Goal: Task Accomplishment & Management: Complete application form

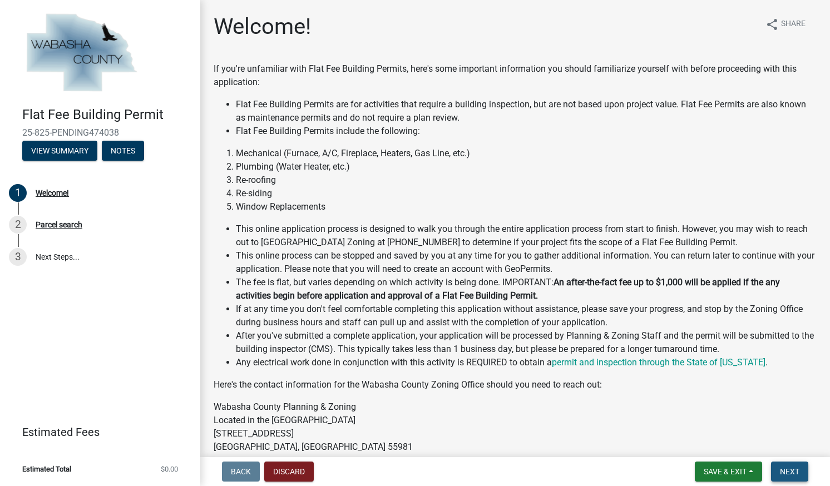
click at [798, 480] on button "Next" at bounding box center [789, 472] width 37 height 20
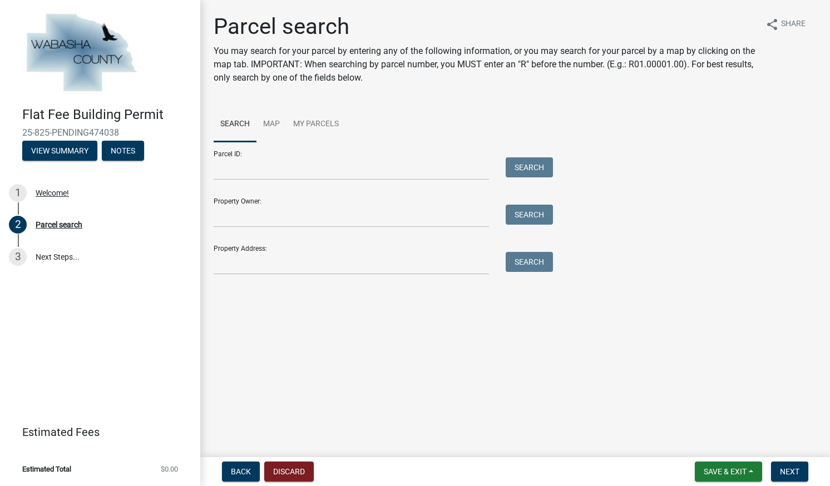
click at [249, 251] on div "Property Address: Search" at bounding box center [381, 255] width 334 height 38
click at [245, 265] on input "Property Address:" at bounding box center [351, 263] width 275 height 23
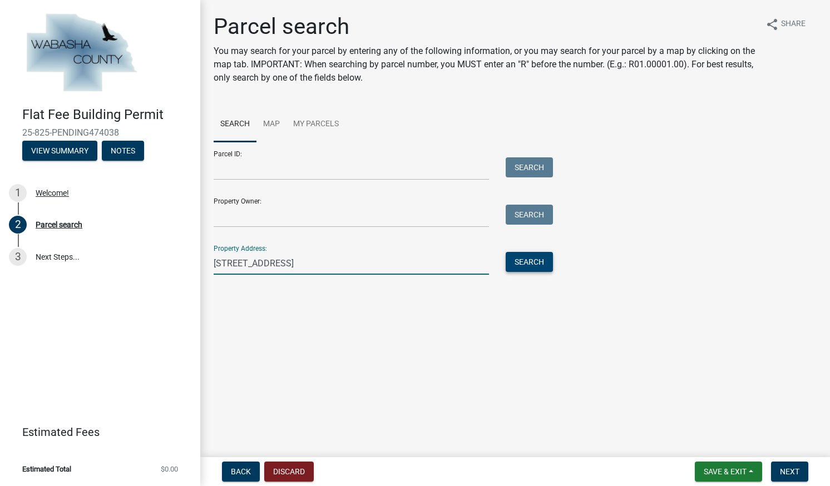
type input "[STREET_ADDRESS]"
click at [523, 266] on button "Search" at bounding box center [529, 262] width 47 height 20
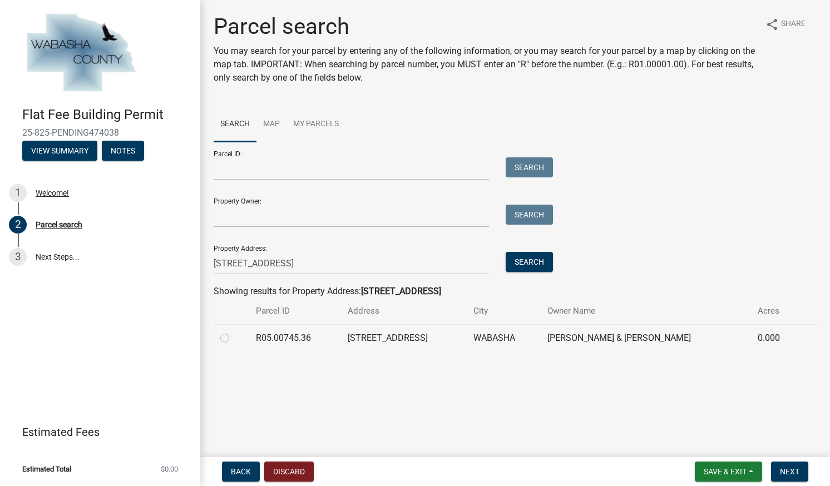
click at [220, 338] on td at bounding box center [232, 337] width 36 height 27
click at [234, 332] on label at bounding box center [234, 332] width 0 height 0
click at [234, 339] on input "radio" at bounding box center [237, 335] width 7 height 7
radio input "true"
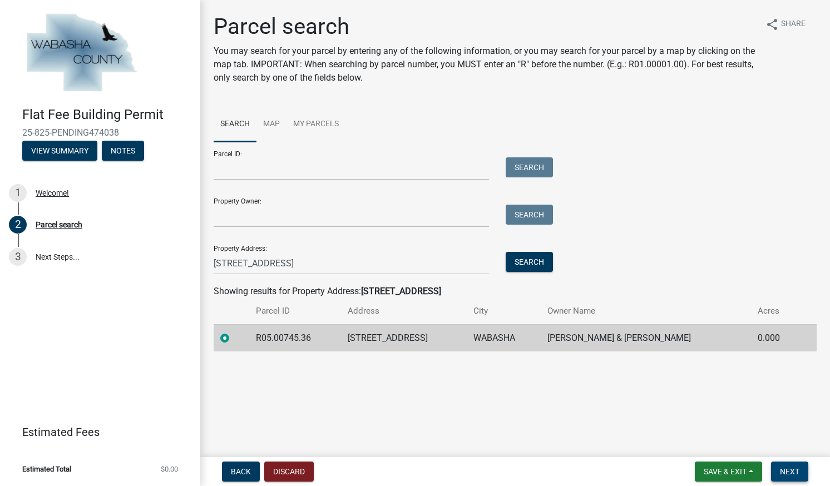
click at [782, 467] on span "Next" at bounding box center [789, 471] width 19 height 9
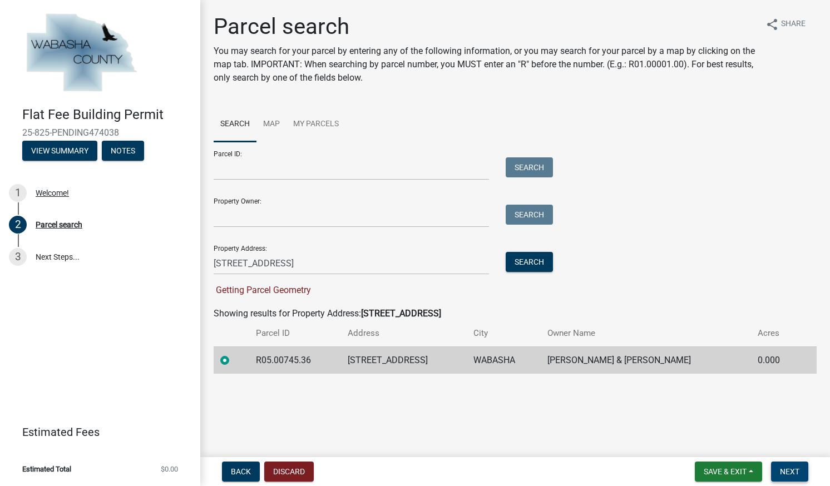
click at [785, 470] on span "Next" at bounding box center [789, 471] width 19 height 9
click at [530, 371] on td "WABASHA" at bounding box center [504, 360] width 74 height 27
click at [218, 364] on td at bounding box center [232, 360] width 36 height 27
click at [229, 362] on div at bounding box center [231, 360] width 22 height 13
click at [584, 246] on div "Parcel ID: Search Property Owner: Search Property Address: [STREET_ADDRESS] Sea…" at bounding box center [515, 219] width 603 height 155
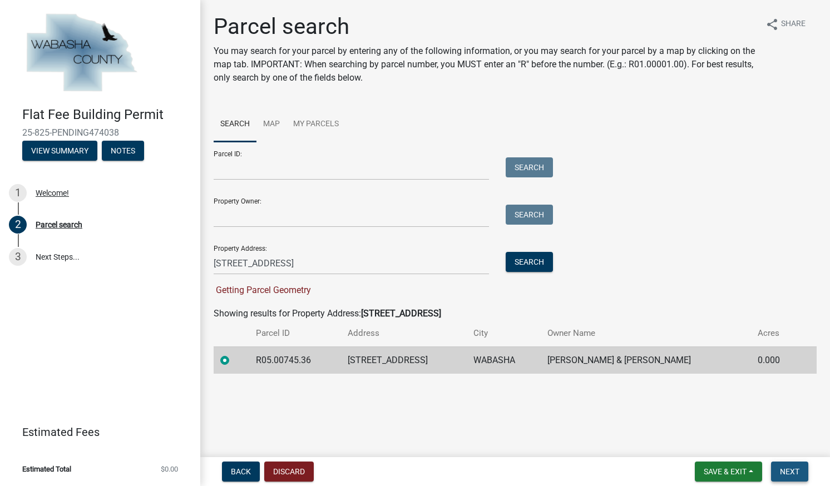
click at [794, 475] on span "Next" at bounding box center [789, 471] width 19 height 9
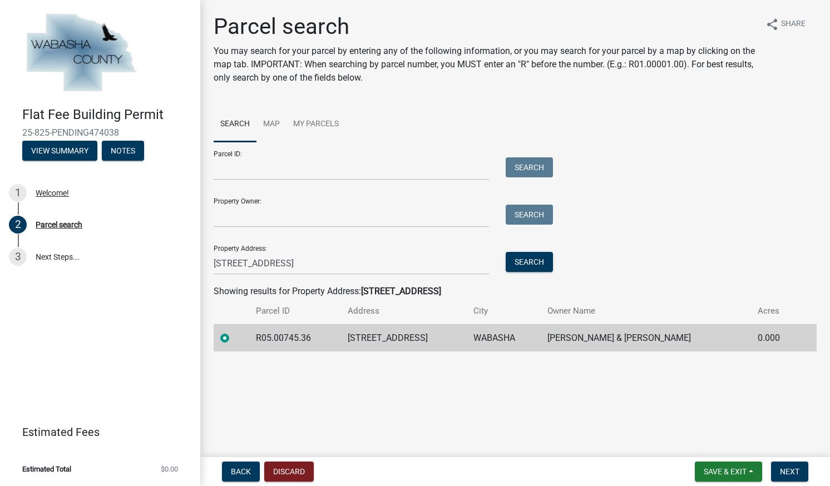
click at [418, 327] on td "[STREET_ADDRESS]" at bounding box center [403, 337] width 125 height 27
click at [418, 330] on td "[STREET_ADDRESS]" at bounding box center [403, 337] width 125 height 27
click at [416, 334] on td "[STREET_ADDRESS]" at bounding box center [403, 337] width 125 height 27
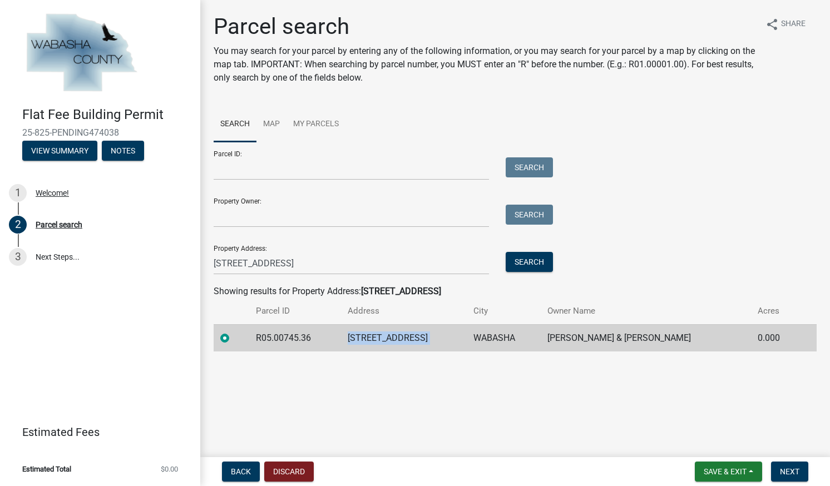
click at [416, 334] on td "[STREET_ADDRESS]" at bounding box center [403, 337] width 125 height 27
click at [292, 220] on input "Property Owner:" at bounding box center [351, 216] width 275 height 23
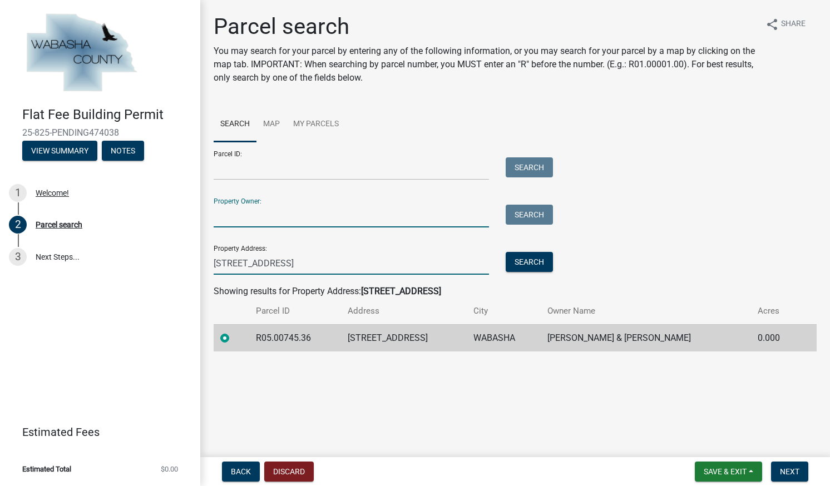
click at [309, 264] on input "[STREET_ADDRESS]" at bounding box center [351, 263] width 275 height 23
click at [524, 258] on button "Search" at bounding box center [529, 262] width 47 height 20
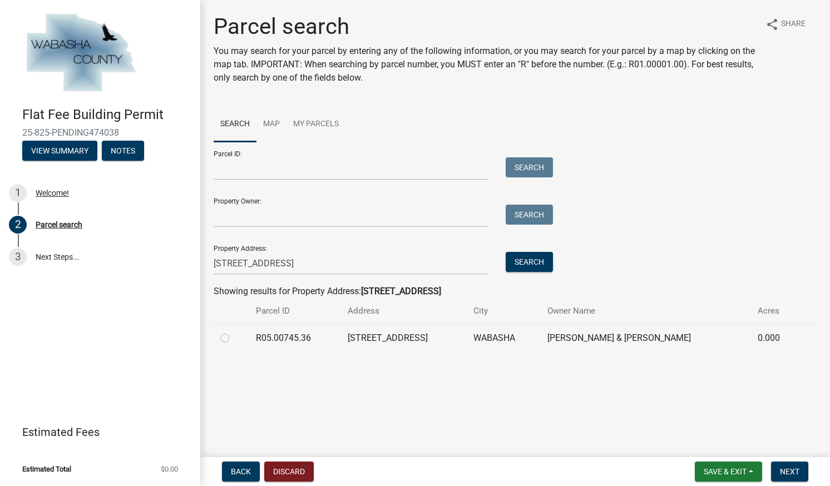
click at [234, 332] on label at bounding box center [234, 332] width 0 height 0
click at [234, 337] on input "radio" at bounding box center [237, 335] width 7 height 7
radio input "true"
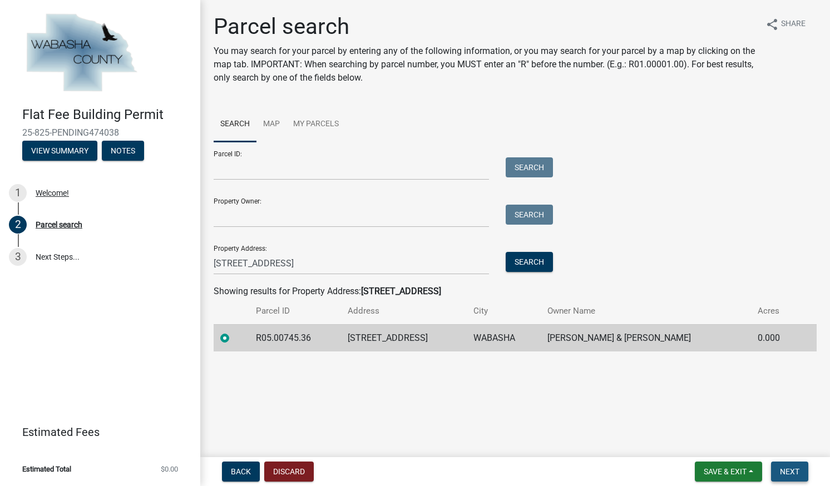
click at [785, 473] on span "Next" at bounding box center [789, 471] width 19 height 9
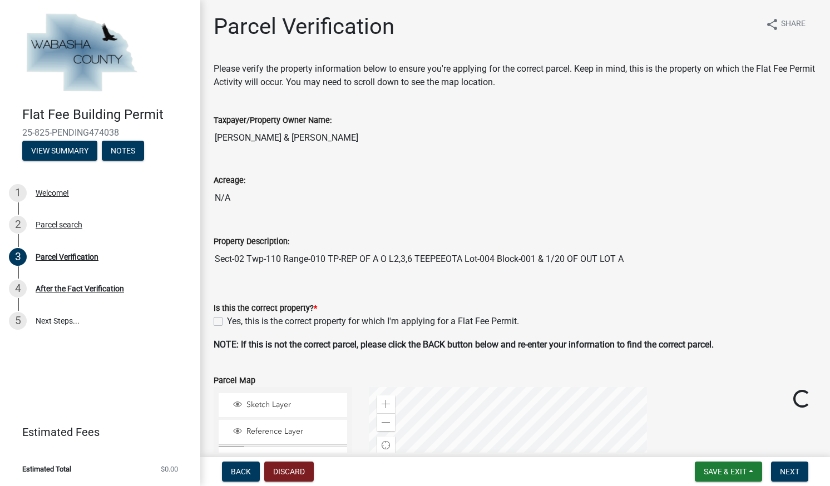
click at [227, 323] on label "Yes, this is the correct property for which I'm applying for a Flat Fee Permit." at bounding box center [373, 321] width 292 height 13
click at [227, 322] on input "Yes, this is the correct property for which I'm applying for a Flat Fee Permit." at bounding box center [230, 318] width 7 height 7
checkbox input "true"
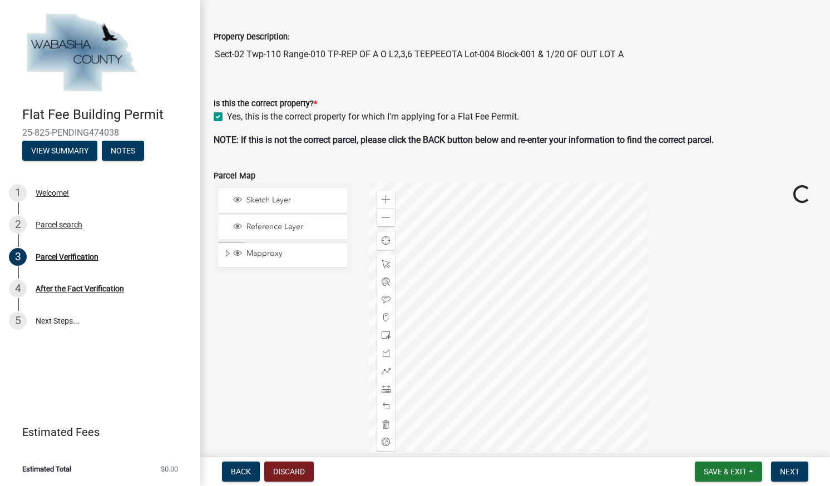
scroll to position [358, 0]
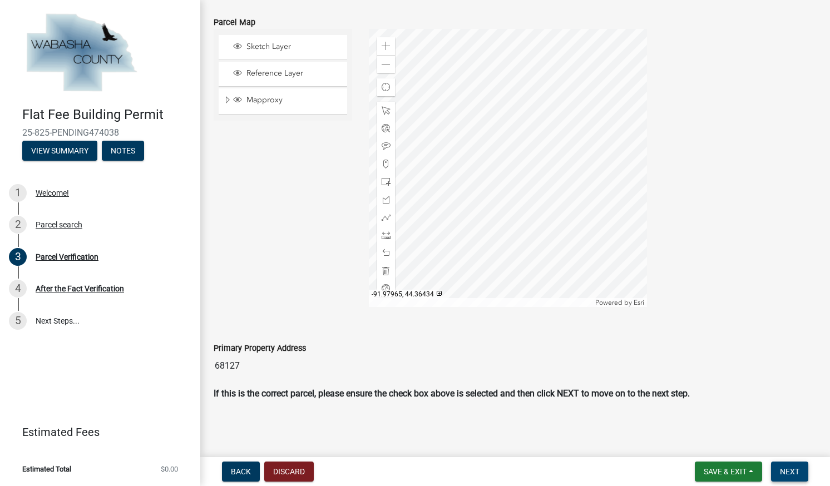
click at [790, 475] on span "Next" at bounding box center [789, 471] width 19 height 9
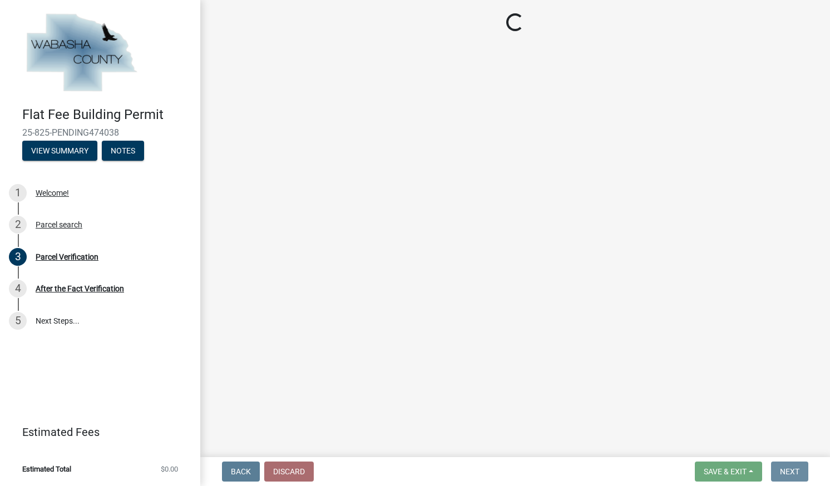
scroll to position [0, 0]
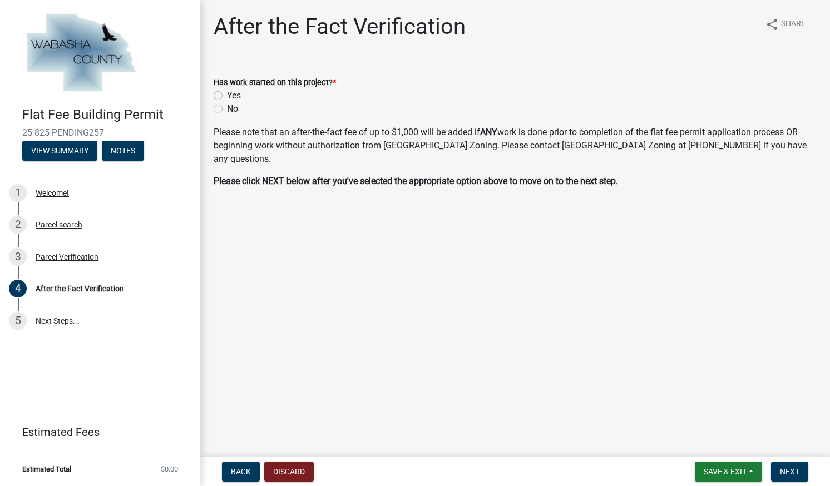
click at [227, 107] on label "No" at bounding box center [232, 108] width 11 height 13
click at [227, 107] on input "No" at bounding box center [230, 105] width 7 height 7
radio input "true"
click at [793, 474] on span "Next" at bounding box center [789, 471] width 19 height 9
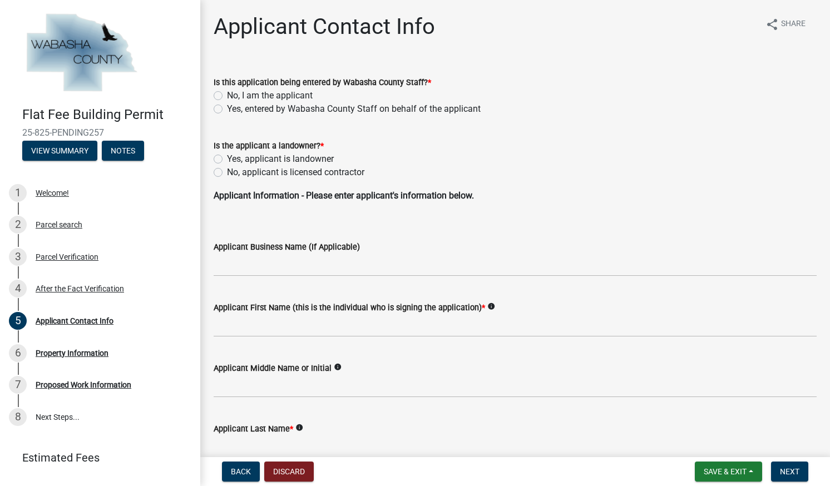
click at [227, 95] on label "No, I am the applicant" at bounding box center [270, 95] width 86 height 13
click at [227, 95] on input "No, I am the applicant" at bounding box center [230, 92] width 7 height 7
radio input "true"
click at [227, 171] on label "No, applicant is licensed contractor" at bounding box center [295, 172] width 137 height 13
click at [227, 171] on input "No, applicant is licensed contractor" at bounding box center [230, 169] width 7 height 7
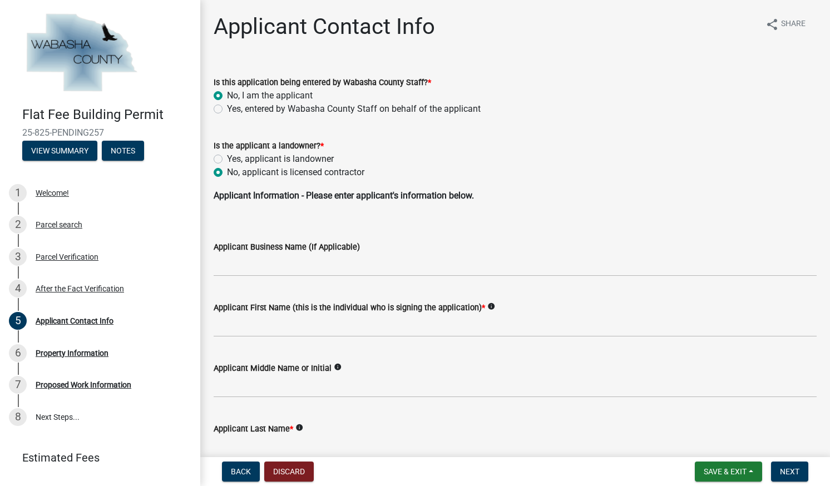
radio input "true"
click at [235, 269] on input "Applicant Business Name (If Applicable)" at bounding box center [515, 265] width 603 height 23
type input "Powers Premier Contracting"
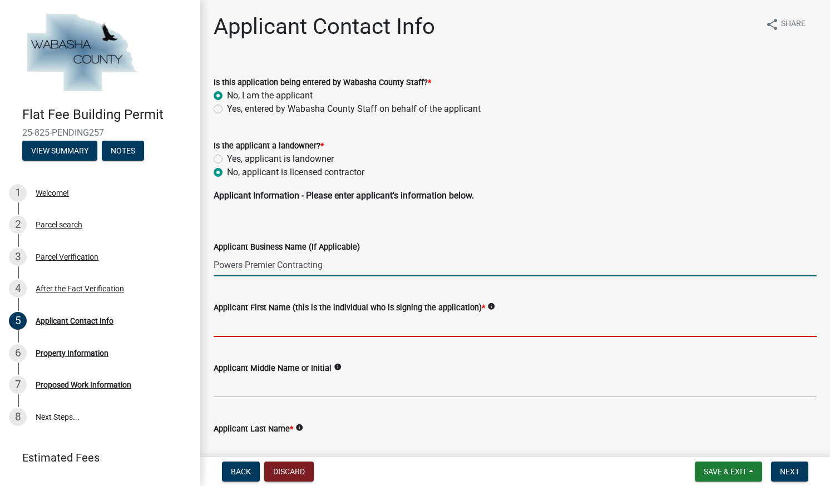
type input "[PERSON_NAME]"
type input "Powers"
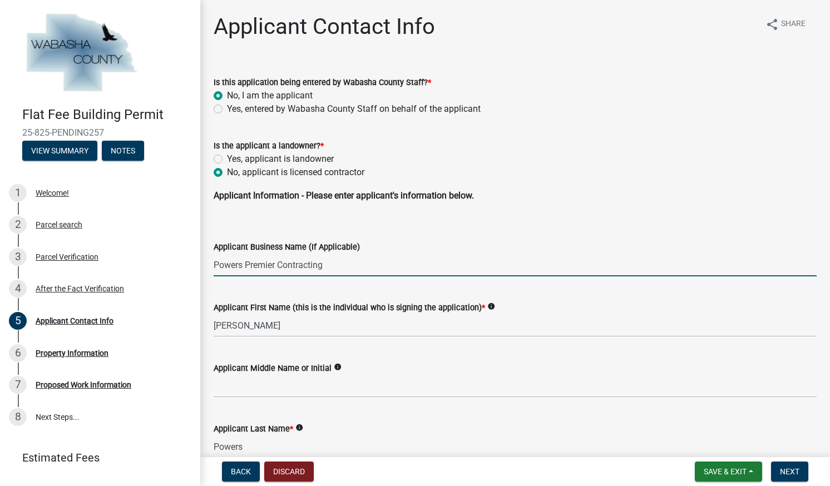
type input "[STREET_ADDRESS]"
type input "[GEOGRAPHIC_DATA]"
type input "55441"
type input "[PHONE_NUMBER]"
type input "[EMAIL_ADDRESS][DOMAIN_NAME]"
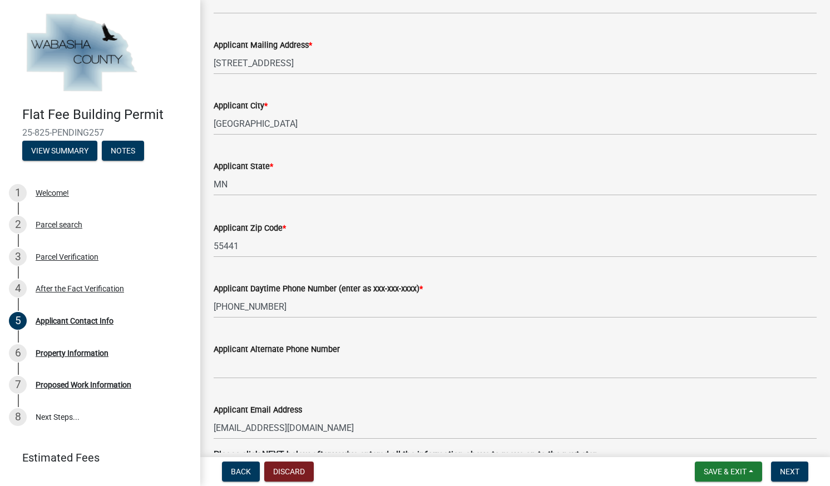
scroll to position [566, 0]
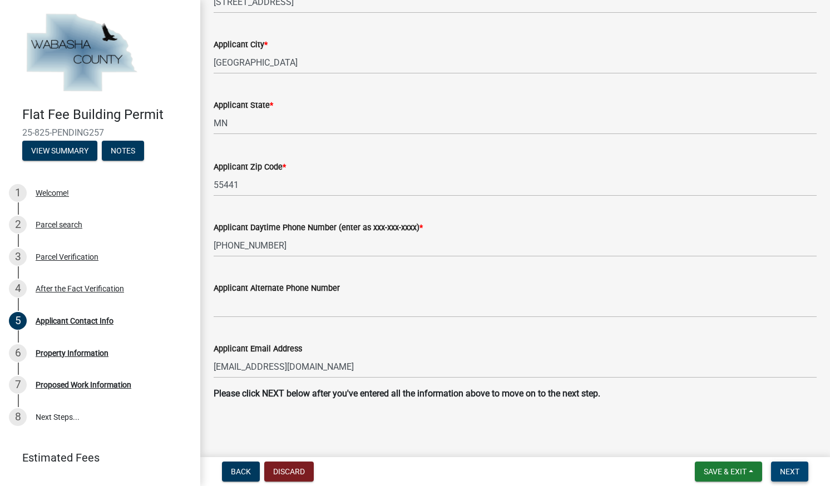
click at [791, 477] on button "Next" at bounding box center [789, 472] width 37 height 20
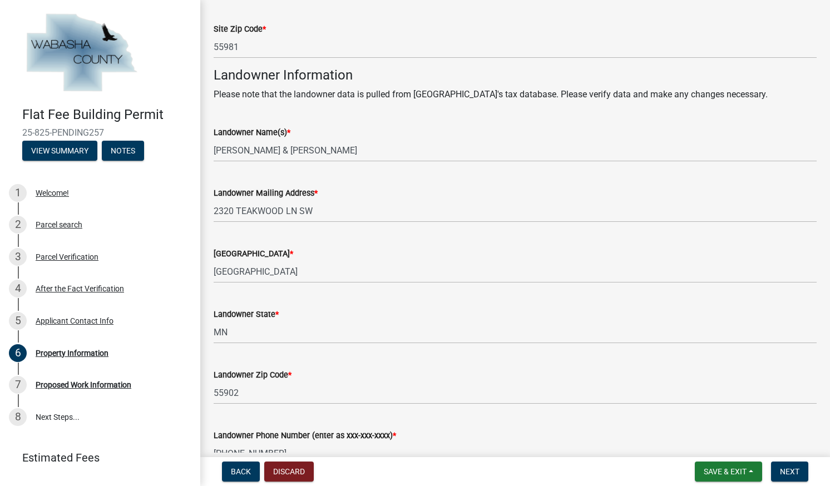
scroll to position [404, 0]
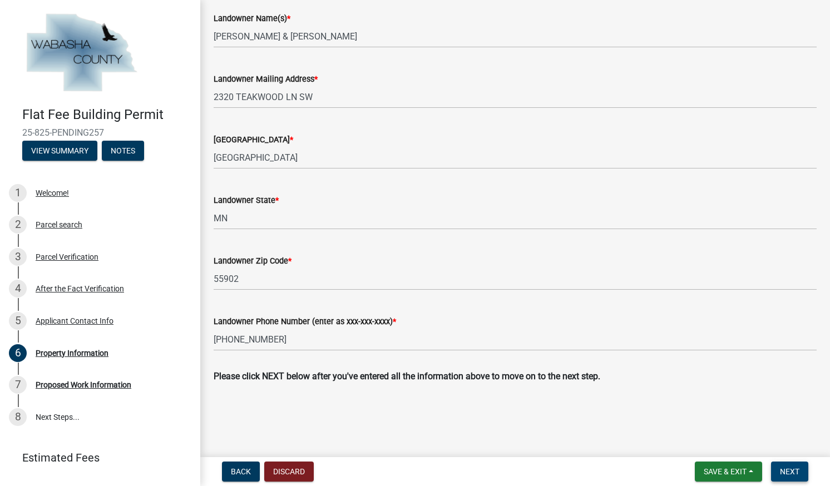
click at [789, 471] on span "Next" at bounding box center [789, 471] width 19 height 9
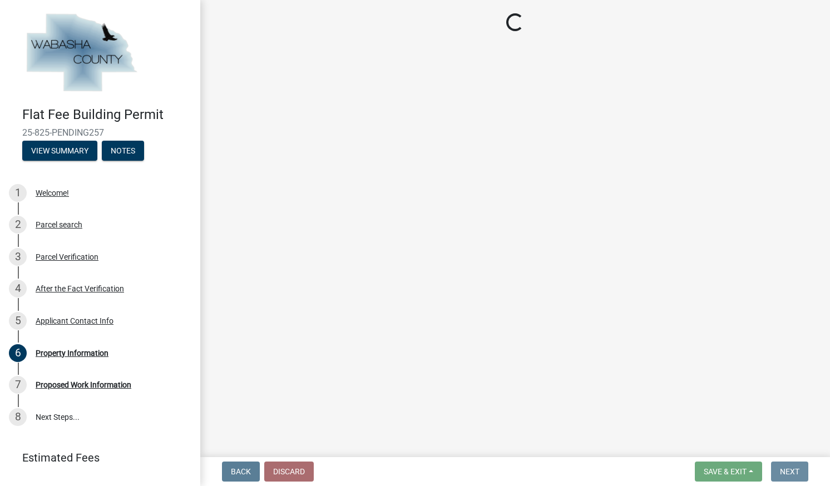
scroll to position [0, 0]
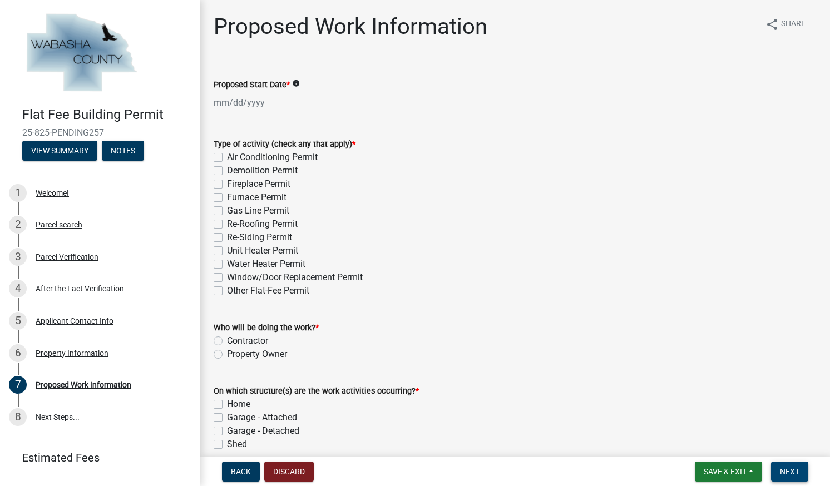
click at [789, 471] on span "Next" at bounding box center [789, 471] width 19 height 9
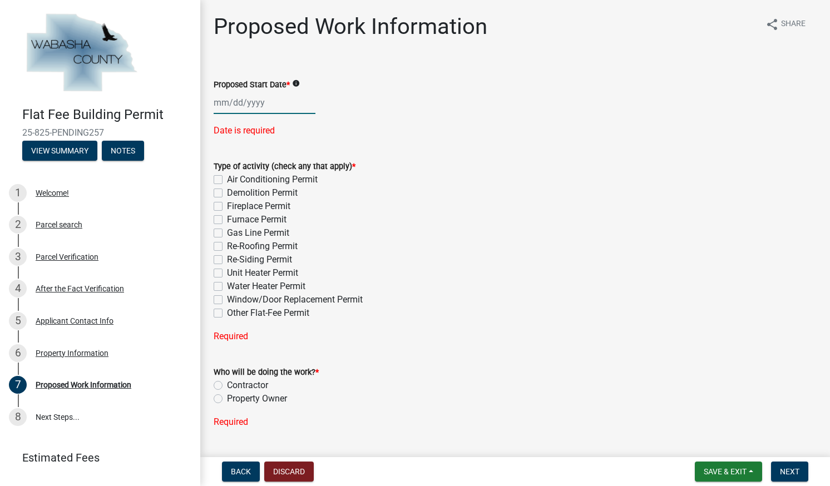
click at [216, 106] on div at bounding box center [265, 102] width 102 height 23
select select "9"
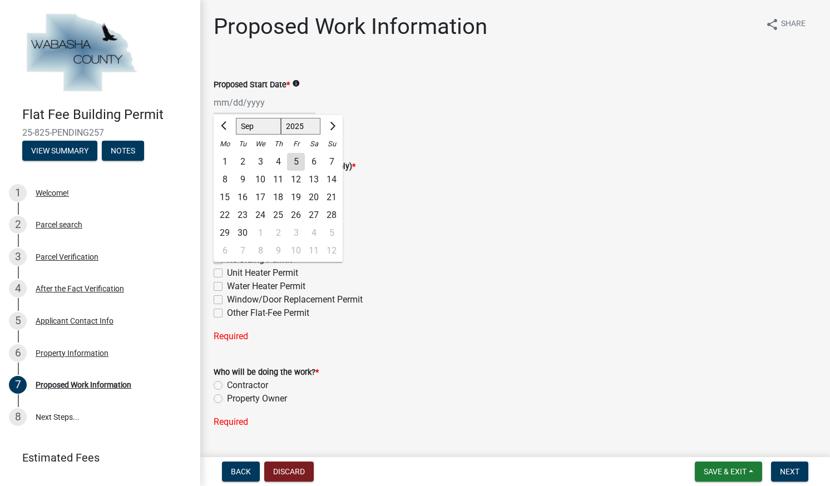
click at [240, 180] on div "9" at bounding box center [243, 180] width 18 height 18
type input "[DATE]"
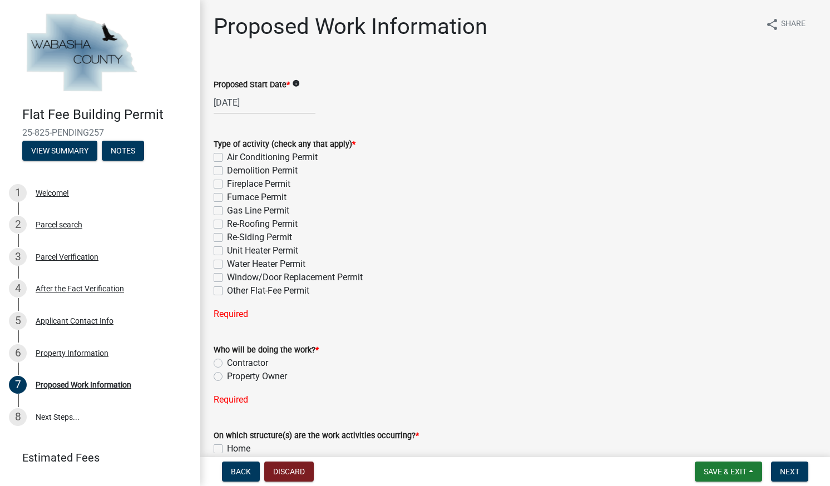
click at [241, 101] on div "[DATE]" at bounding box center [265, 102] width 102 height 23
select select "9"
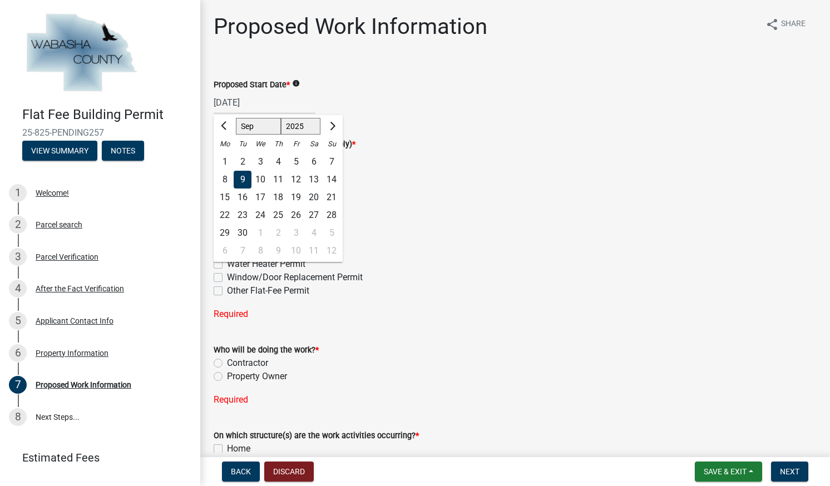
click at [242, 182] on div "9" at bounding box center [243, 180] width 18 height 18
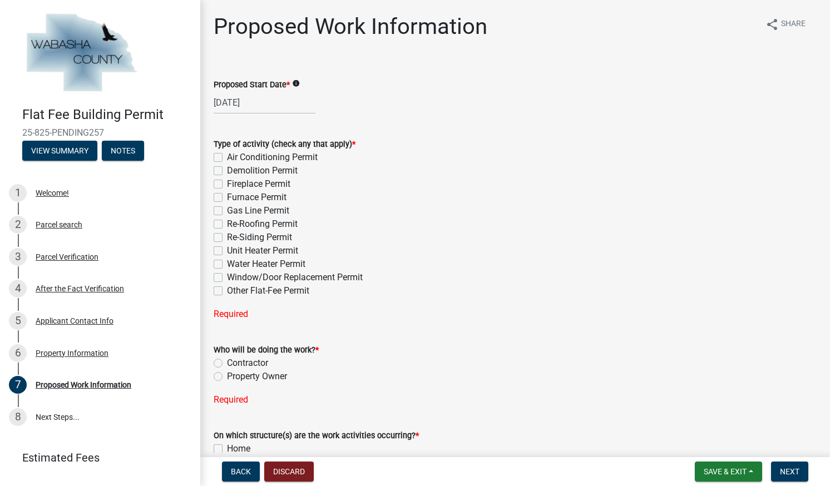
click at [227, 224] on label "Re-Roofing Permit" at bounding box center [262, 224] width 71 height 13
click at [227, 224] on input "Re-Roofing Permit" at bounding box center [230, 221] width 7 height 7
checkbox input "true"
checkbox input "false"
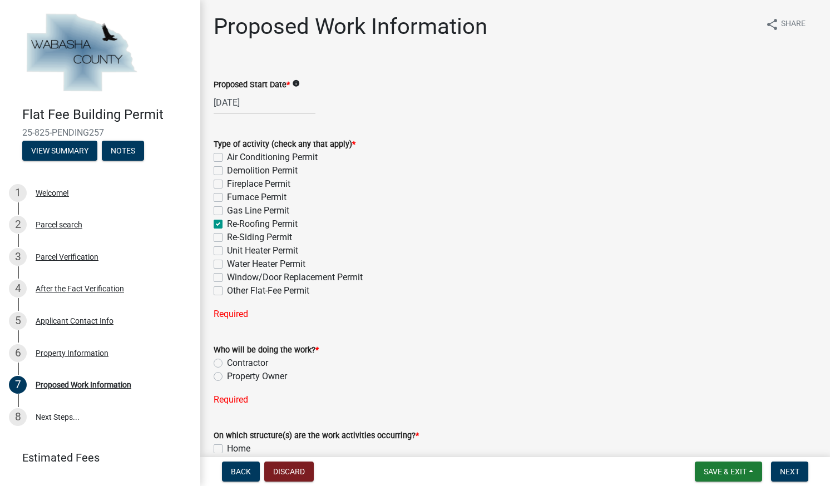
checkbox input "false"
checkbox input "true"
checkbox input "false"
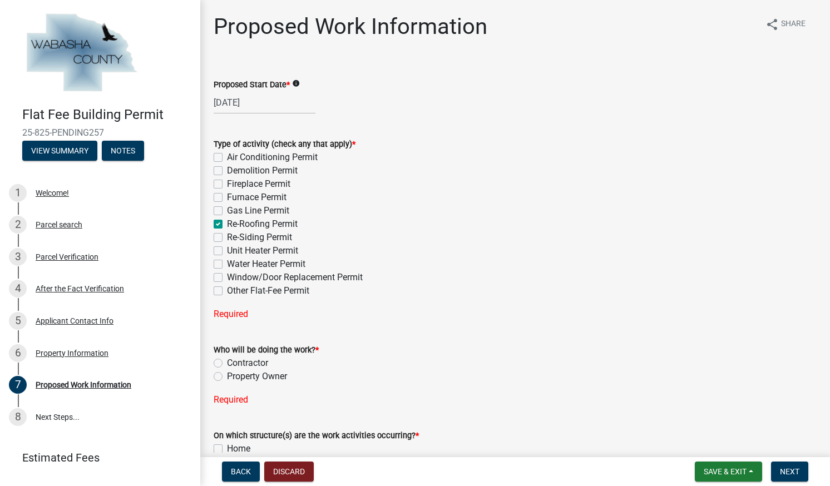
checkbox input "false"
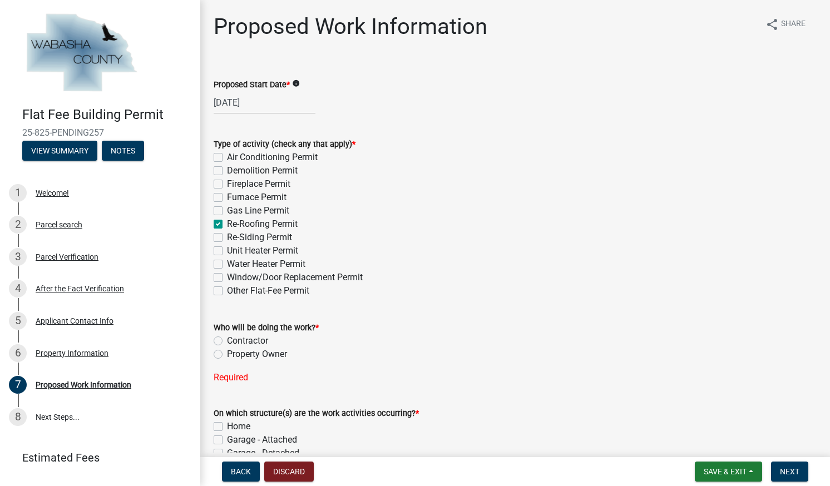
click at [227, 340] on label "Contractor" at bounding box center [247, 340] width 41 height 13
click at [227, 340] on input "Contractor" at bounding box center [230, 337] width 7 height 7
radio input "true"
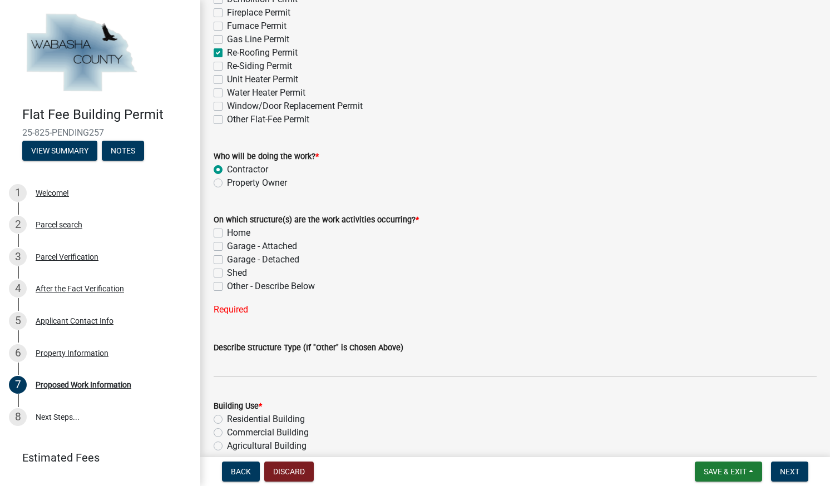
scroll to position [174, 0]
